Goal: Task Accomplishment & Management: Manage account settings

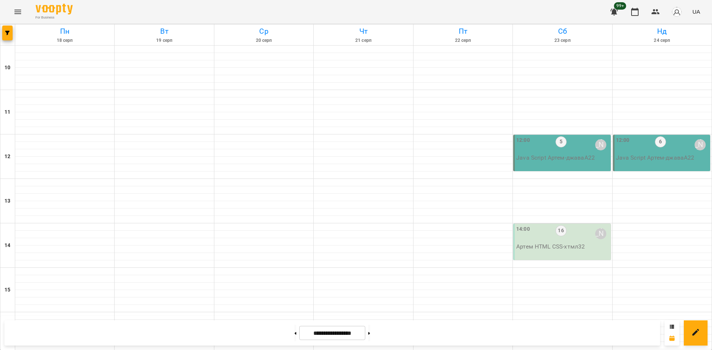
click at [6, 37] on button "button" at bounding box center [7, 33] width 10 height 15
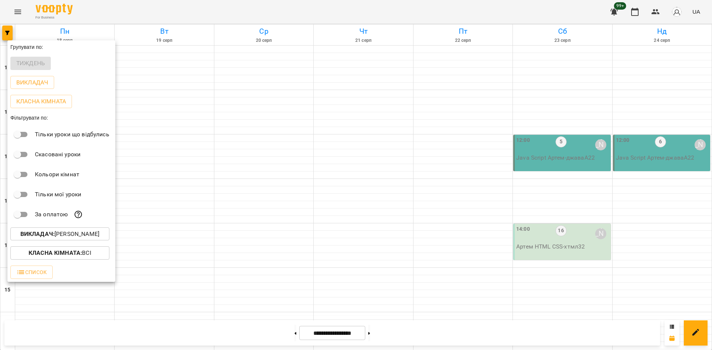
click at [83, 227] on div "Викладач : [PERSON_NAME]" at bounding box center [61, 234] width 108 height 19
click at [85, 235] on p "Викладач : [PERSON_NAME]" at bounding box center [59, 234] width 79 height 9
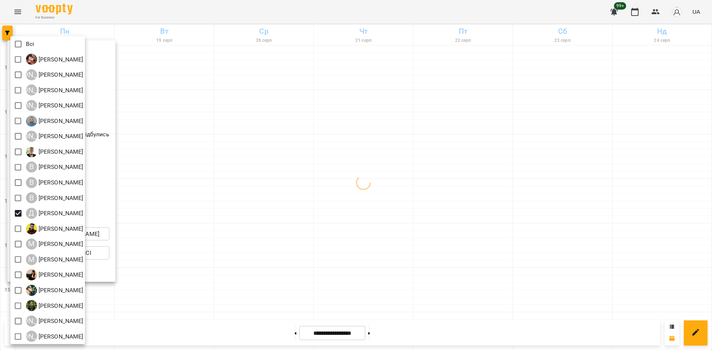
drag, startPoint x: 248, startPoint y: 291, endPoint x: 214, endPoint y: 275, distance: 38.0
click at [241, 289] on div at bounding box center [356, 175] width 712 height 350
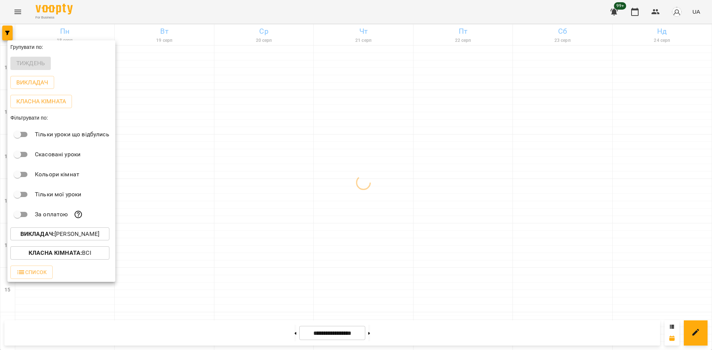
click at [201, 274] on div "Всі [PERSON_NAME] А [PERSON_NAME] А [PERSON_NAME] А [PERSON_NAME] [PERSON_NAME]…" at bounding box center [356, 175] width 712 height 350
click at [226, 276] on div at bounding box center [356, 175] width 712 height 350
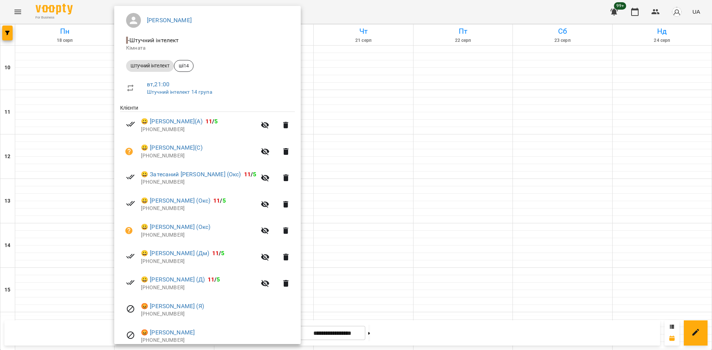
scroll to position [74, 0]
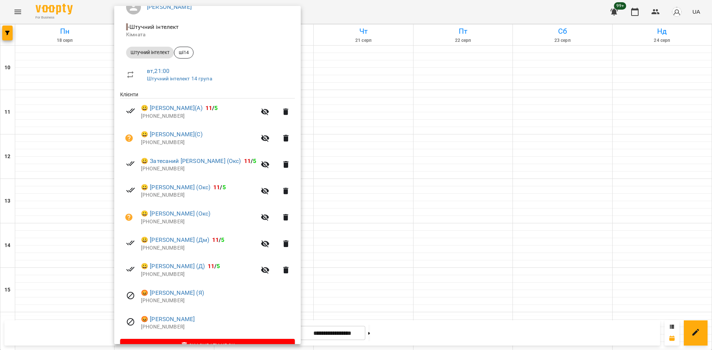
click at [336, 278] on div at bounding box center [356, 175] width 712 height 350
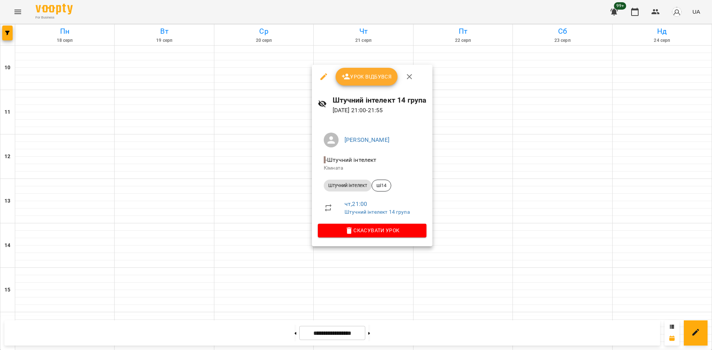
click at [268, 280] on div at bounding box center [356, 175] width 712 height 350
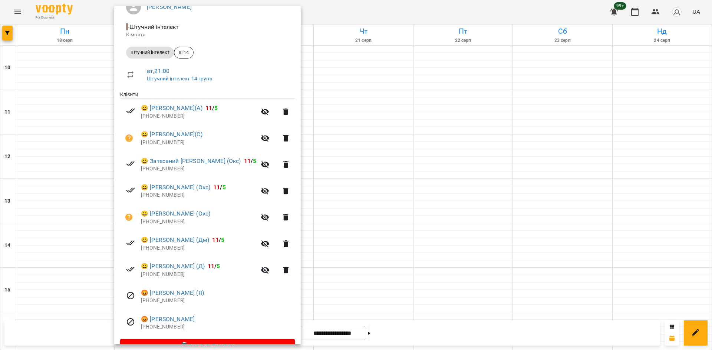
click at [384, 176] on div at bounding box center [356, 175] width 712 height 350
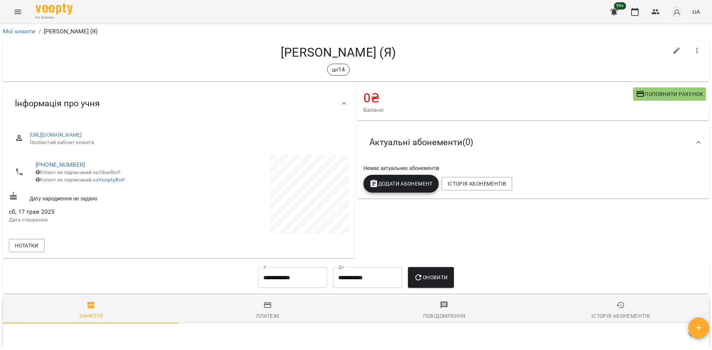
click at [672, 48] on icon "button" at bounding box center [676, 50] width 9 height 9
select select "**"
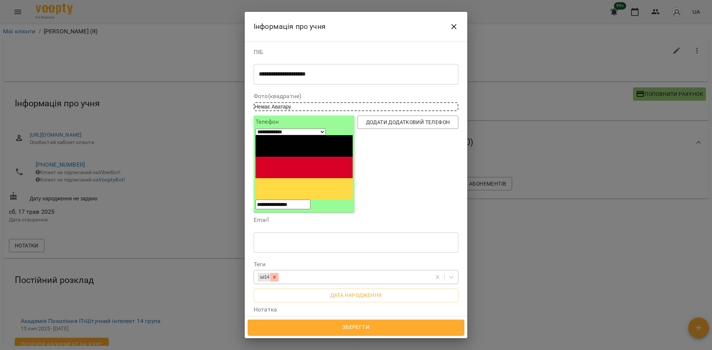
drag, startPoint x: 277, startPoint y: 218, endPoint x: 298, endPoint y: 268, distance: 55.0
click at [277, 273] on div at bounding box center [274, 277] width 8 height 9
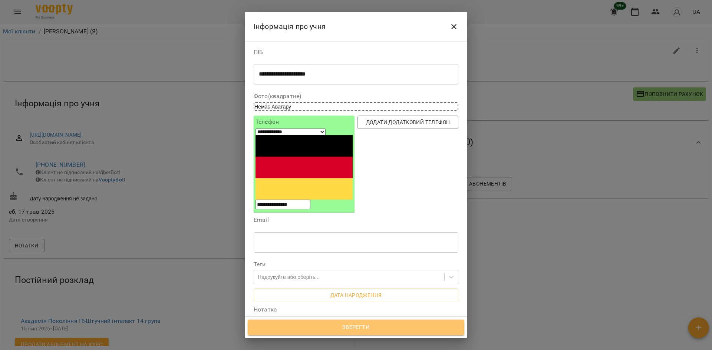
click at [372, 329] on span "Зберегти" at bounding box center [356, 328] width 200 height 10
